Goal: Transaction & Acquisition: Purchase product/service

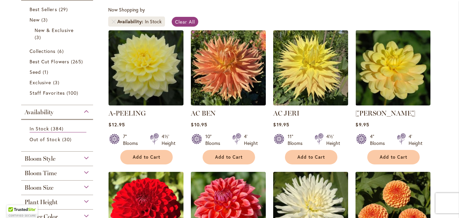
scroll to position [128, 0]
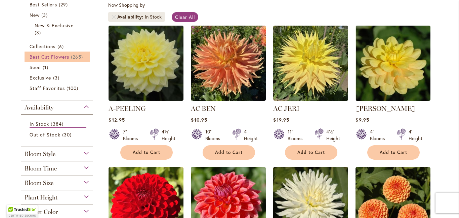
click at [67, 56] on span "Best Cut Flowers" at bounding box center [50, 56] width 40 height 6
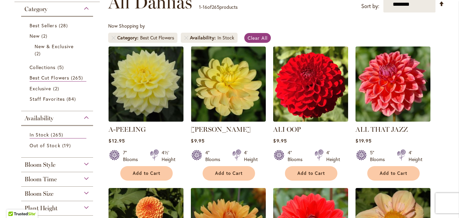
scroll to position [126, 0]
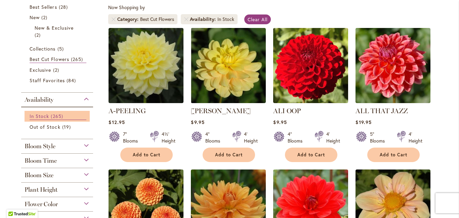
click at [49, 113] on link "In Stock 265 items" at bounding box center [58, 115] width 57 height 7
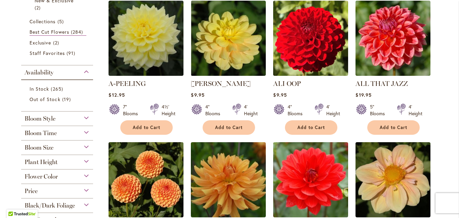
scroll to position [156, 0]
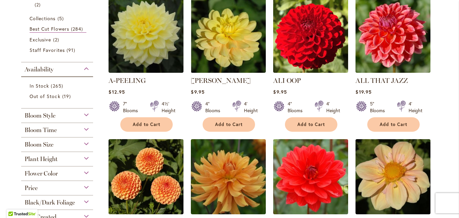
click at [61, 172] on div "Flower Color" at bounding box center [57, 171] width 72 height 11
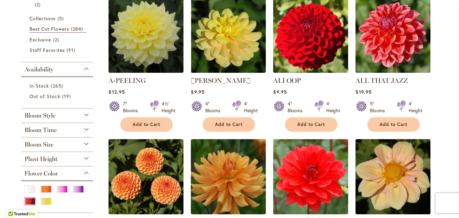
click at [34, 199] on div "Red" at bounding box center [30, 200] width 11 height 7
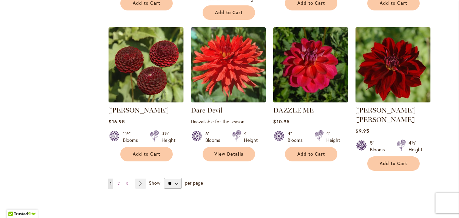
scroll to position [565, 0]
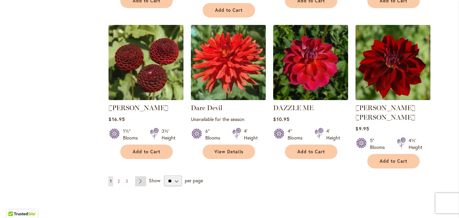
click at [142, 176] on link "Page Next" at bounding box center [140, 181] width 11 height 10
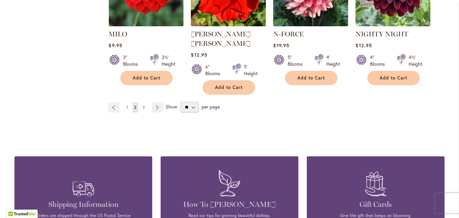
scroll to position [648, 0]
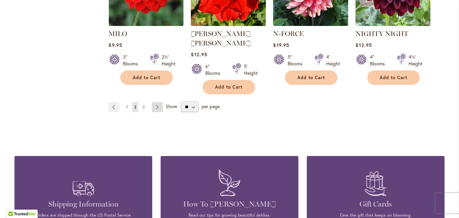
click at [155, 102] on link "Page Next" at bounding box center [157, 107] width 11 height 10
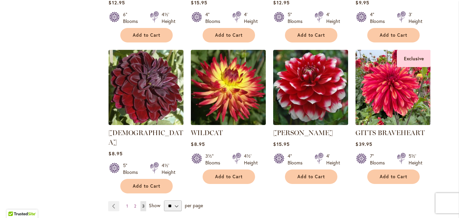
scroll to position [541, 0]
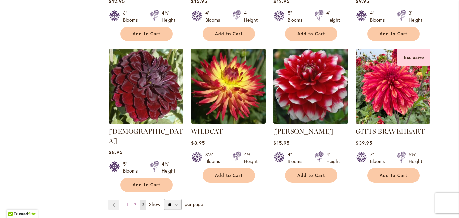
click at [321, 85] on img at bounding box center [311, 85] width 79 height 79
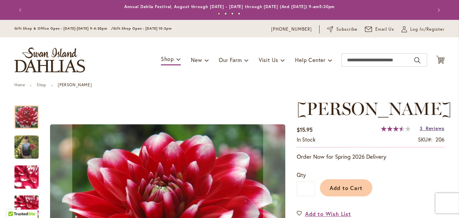
click at [433, 131] on span "Reviews" at bounding box center [435, 128] width 19 height 6
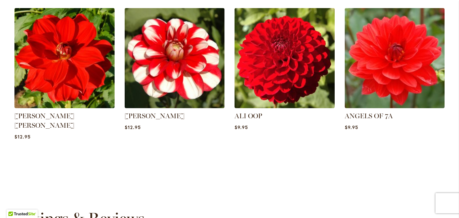
scroll to position [506, 0]
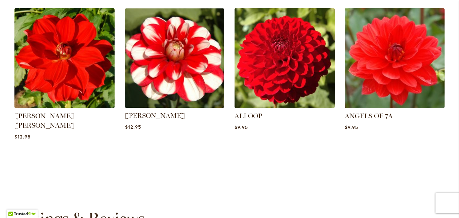
click at [195, 78] on img at bounding box center [174, 58] width 104 height 104
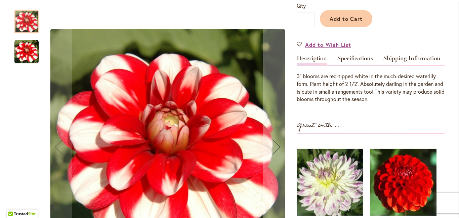
scroll to position [173, 0]
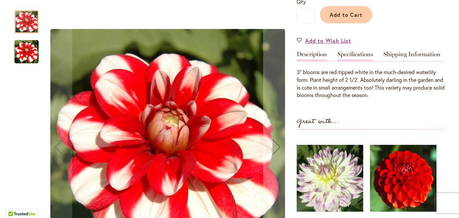
click at [354, 51] on link "Specifications" at bounding box center [356, 56] width 36 height 10
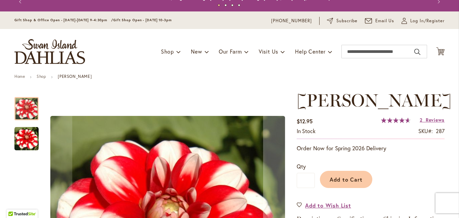
scroll to position [8, 0]
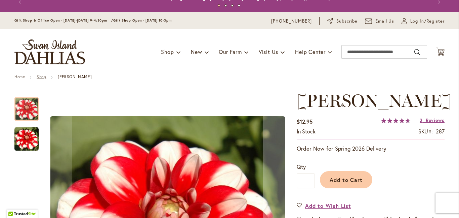
click at [43, 74] on link "Shop" at bounding box center [41, 76] width 9 height 5
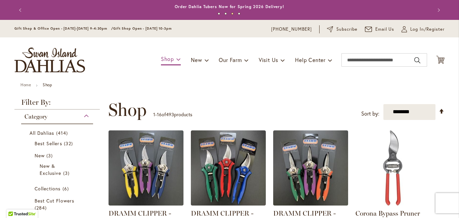
click at [170, 58] on span "Shop" at bounding box center [167, 58] width 13 height 7
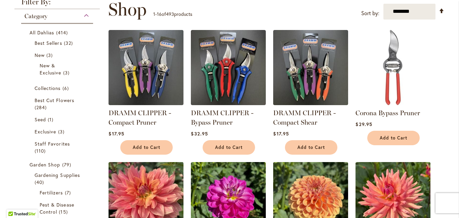
scroll to position [104, 0]
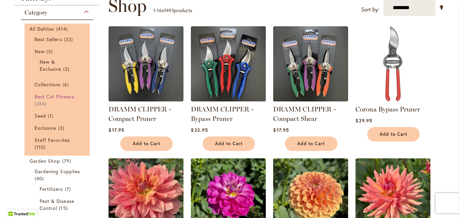
click at [41, 100] on span "284 items" at bounding box center [42, 103] width 14 height 7
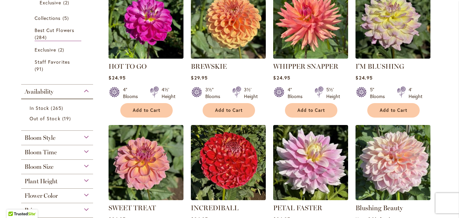
scroll to position [171, 0]
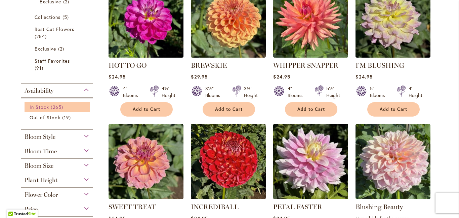
click at [44, 106] on span "In Stock" at bounding box center [39, 107] width 19 height 6
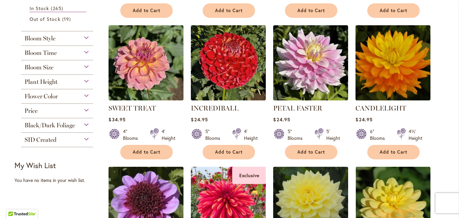
scroll to position [271, 0]
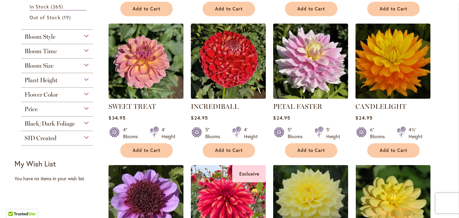
click at [53, 92] on span "Flower Color" at bounding box center [41, 94] width 33 height 7
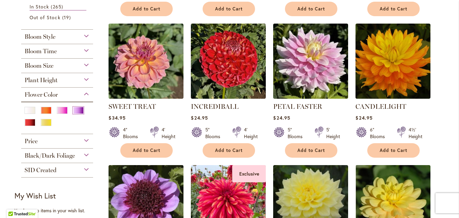
click at [81, 109] on div "Purple" at bounding box center [78, 110] width 11 height 7
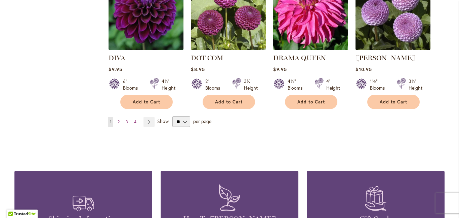
scroll to position [607, 0]
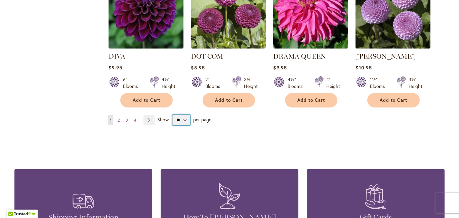
click at [187, 116] on select "** ** ** **" at bounding box center [181, 119] width 18 height 11
select select "**"
click at [172, 114] on select "** ** ** **" at bounding box center [181, 119] width 18 height 11
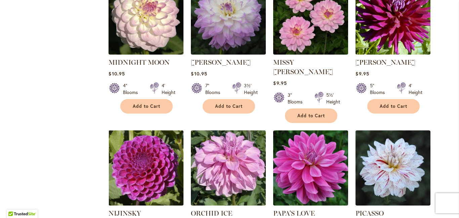
scroll to position [1346, 0]
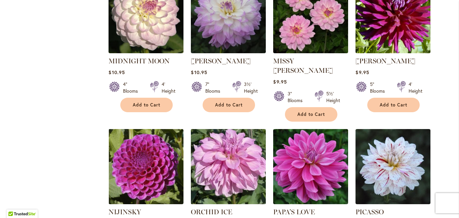
click at [230, 127] on img at bounding box center [228, 166] width 79 height 79
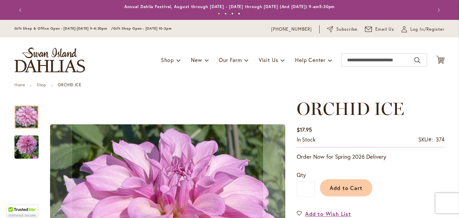
click at [28, 150] on img "ORCHID ICE" at bounding box center [26, 146] width 24 height 43
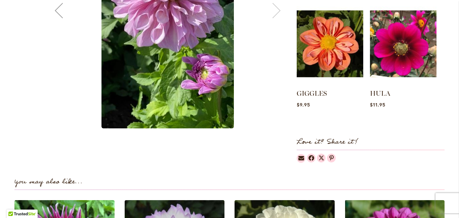
scroll to position [315, 0]
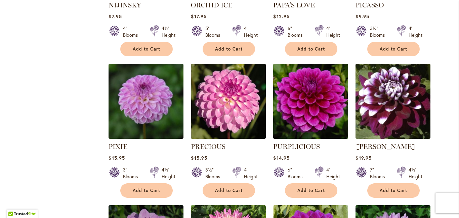
scroll to position [1552, 0]
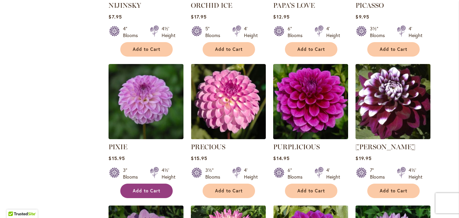
click at [143, 188] on span "Add to Cart" at bounding box center [147, 191] width 28 height 6
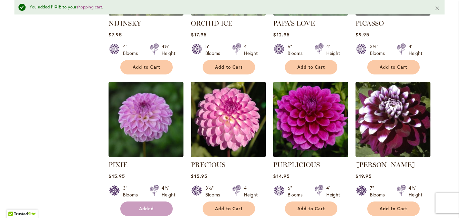
scroll to position [1570, 0]
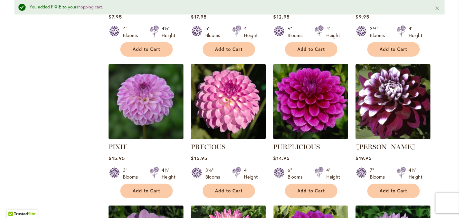
click at [145, 76] on img at bounding box center [146, 101] width 79 height 79
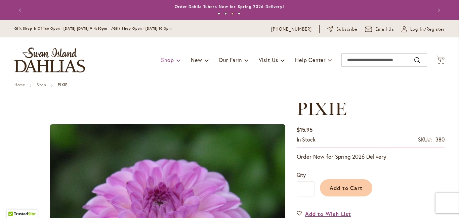
click at [170, 57] on span "Shop" at bounding box center [167, 59] width 13 height 7
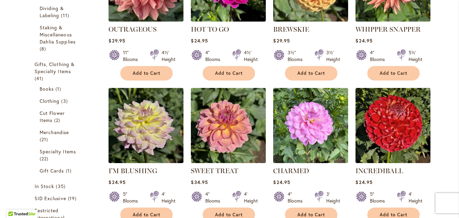
scroll to position [318, 0]
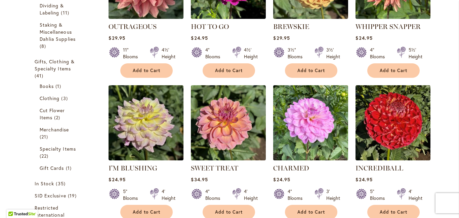
click at [317, 123] on img at bounding box center [311, 122] width 79 height 79
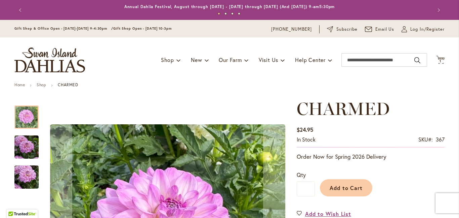
click at [27, 147] on img "CHARMED" at bounding box center [26, 147] width 24 height 32
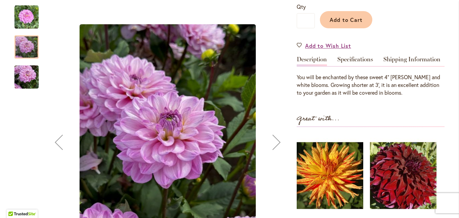
scroll to position [162, 0]
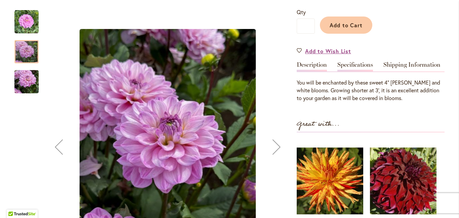
click at [365, 62] on link "Specifications" at bounding box center [356, 67] width 36 height 10
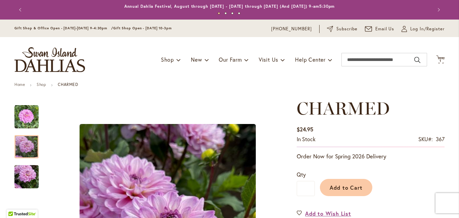
scroll to position [0, 0]
click at [169, 59] on span "Shop" at bounding box center [167, 59] width 13 height 7
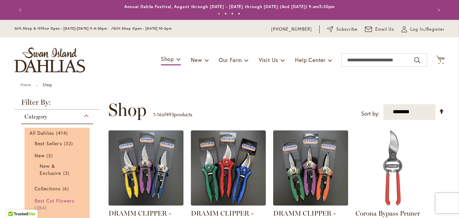
click at [64, 198] on span "Best Cut Flowers" at bounding box center [55, 200] width 40 height 6
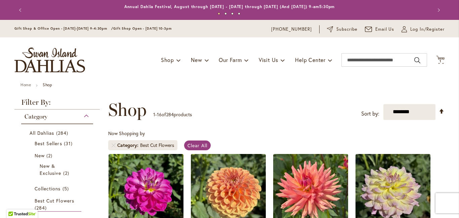
scroll to position [171, 0]
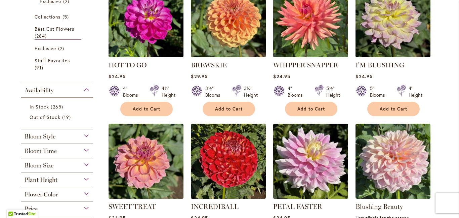
click at [72, 191] on div "Flower Color" at bounding box center [57, 192] width 72 height 11
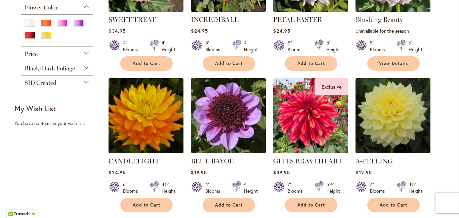
click at [320, 134] on img at bounding box center [311, 115] width 79 height 79
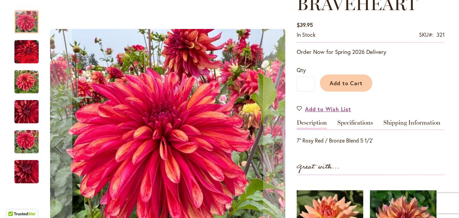
scroll to position [129, 0]
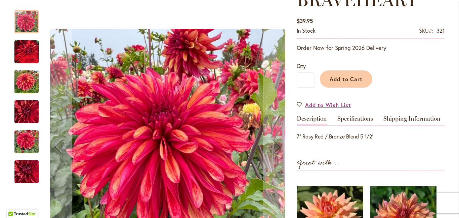
click at [31, 47] on img "GITTS BRAVEHEART" at bounding box center [26, 51] width 24 height 30
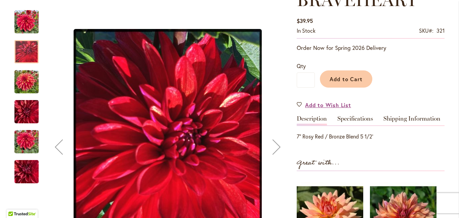
click at [28, 84] on img "GITTS BRAVEHEART" at bounding box center [26, 82] width 24 height 32
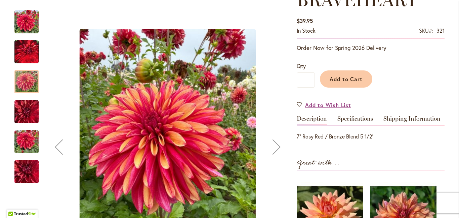
click at [29, 114] on img "GITTS BRAVEHEART" at bounding box center [26, 111] width 24 height 32
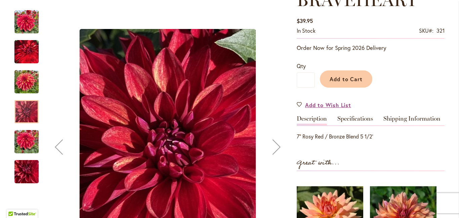
click at [27, 145] on img "GITTS BRAVEHEART" at bounding box center [26, 141] width 24 height 32
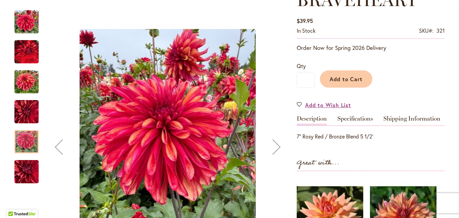
click at [33, 174] on img "GITTS BRAVEHEART" at bounding box center [26, 171] width 48 height 36
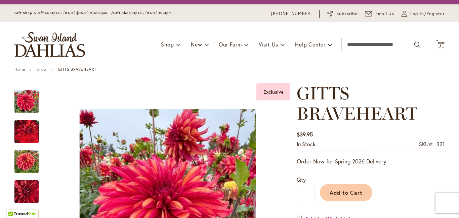
scroll to position [0, 0]
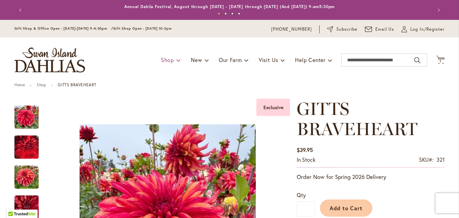
click at [171, 61] on span "Shop" at bounding box center [167, 59] width 13 height 7
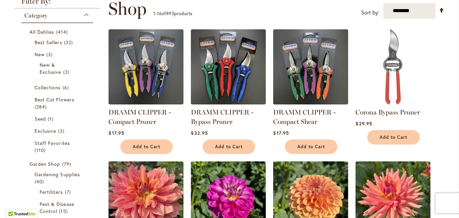
scroll to position [102, 0]
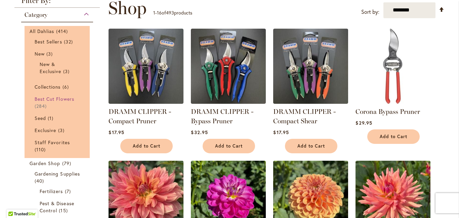
click at [53, 98] on span "Best Cut Flowers" at bounding box center [55, 98] width 40 height 6
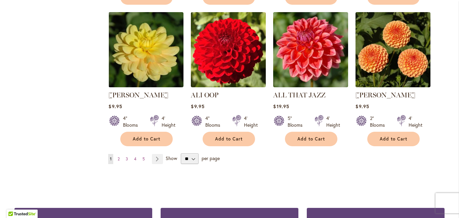
scroll to position [563, 0]
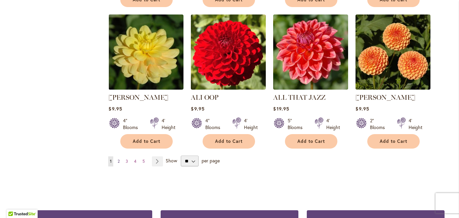
click at [121, 156] on link "Page 2" at bounding box center [118, 161] width 5 height 10
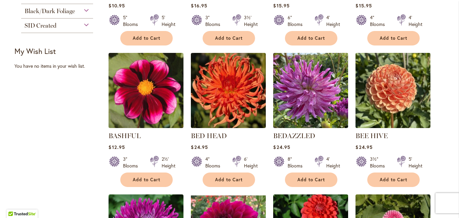
scroll to position [386, 0]
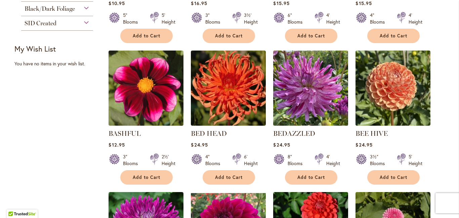
click at [321, 95] on img at bounding box center [311, 87] width 79 height 79
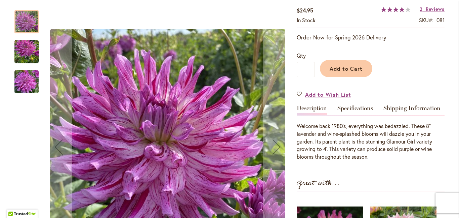
scroll to position [124, 0]
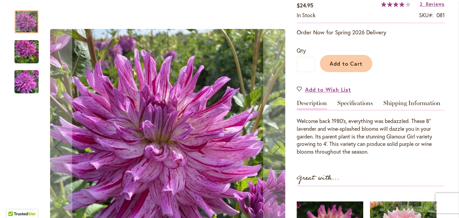
click at [31, 55] on img "Bedazzled" at bounding box center [26, 52] width 24 height 32
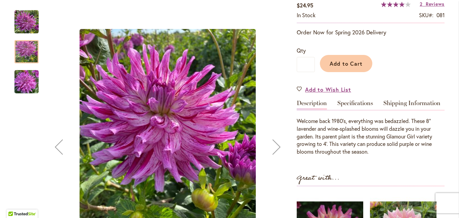
click at [31, 88] on img "Bedazzled" at bounding box center [26, 82] width 24 height 32
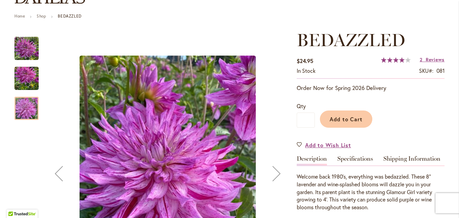
scroll to position [63, 0]
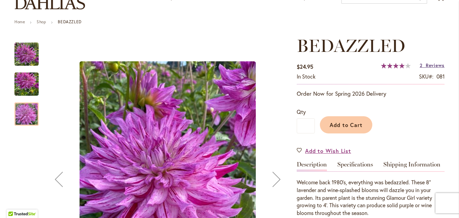
click at [432, 65] on span "Reviews" at bounding box center [435, 65] width 19 height 6
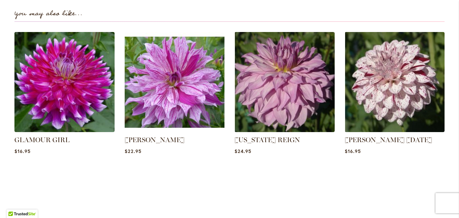
scroll to position [492, 0]
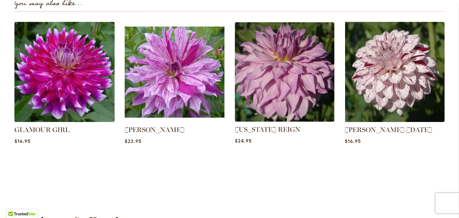
click at [306, 90] on img at bounding box center [285, 71] width 104 height 104
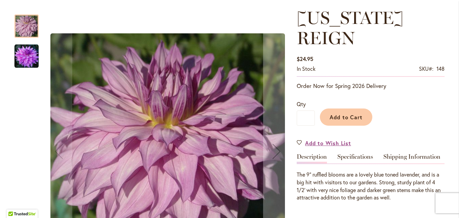
scroll to position [91, 0]
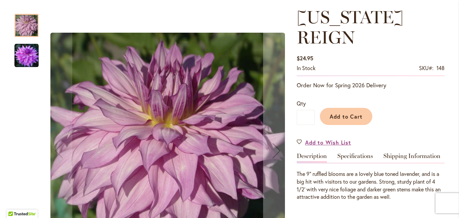
click at [36, 57] on img "OREGON REIGN" at bounding box center [26, 55] width 24 height 24
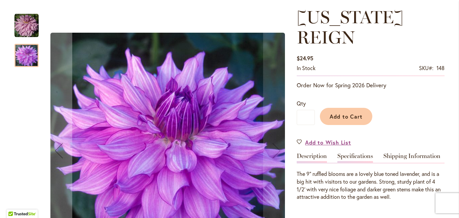
click at [356, 153] on link "Specifications" at bounding box center [356, 158] width 36 height 10
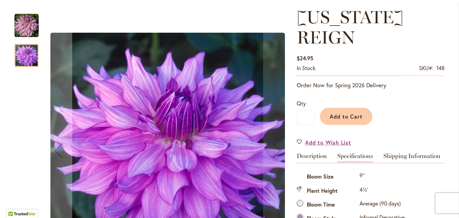
scroll to position [224, 0]
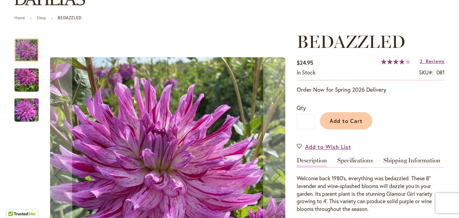
scroll to position [71, 0]
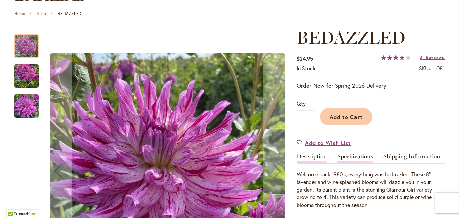
click at [354, 156] on link "Specifications" at bounding box center [356, 158] width 36 height 10
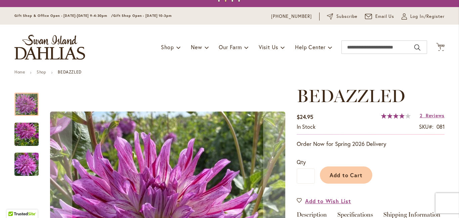
scroll to position [6, 0]
